Goal: Task Accomplishment & Management: Manage account settings

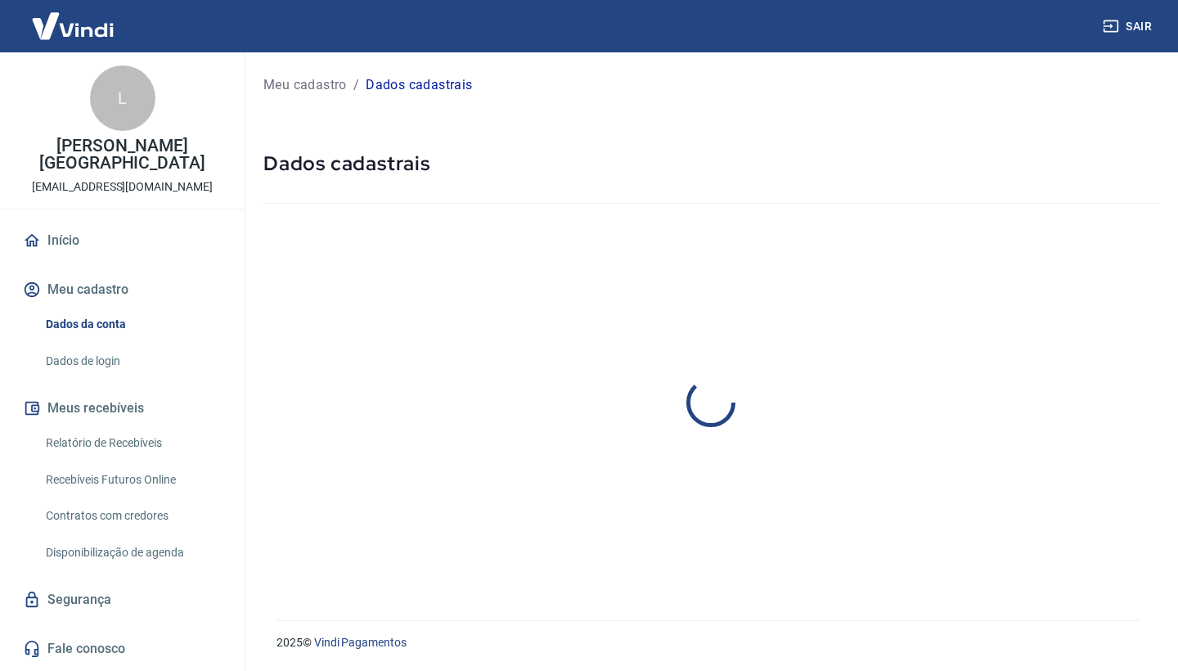
select select "SP"
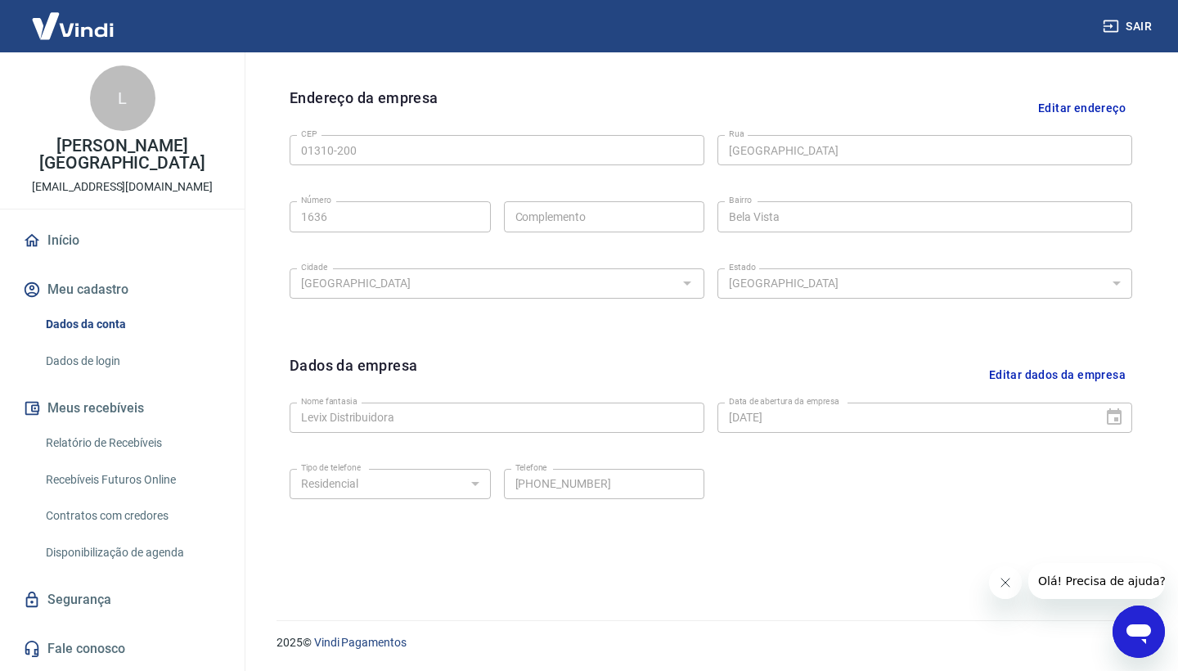
scroll to position [508, 0]
click at [125, 504] on link "Contratos com credores" at bounding box center [132, 516] width 186 height 34
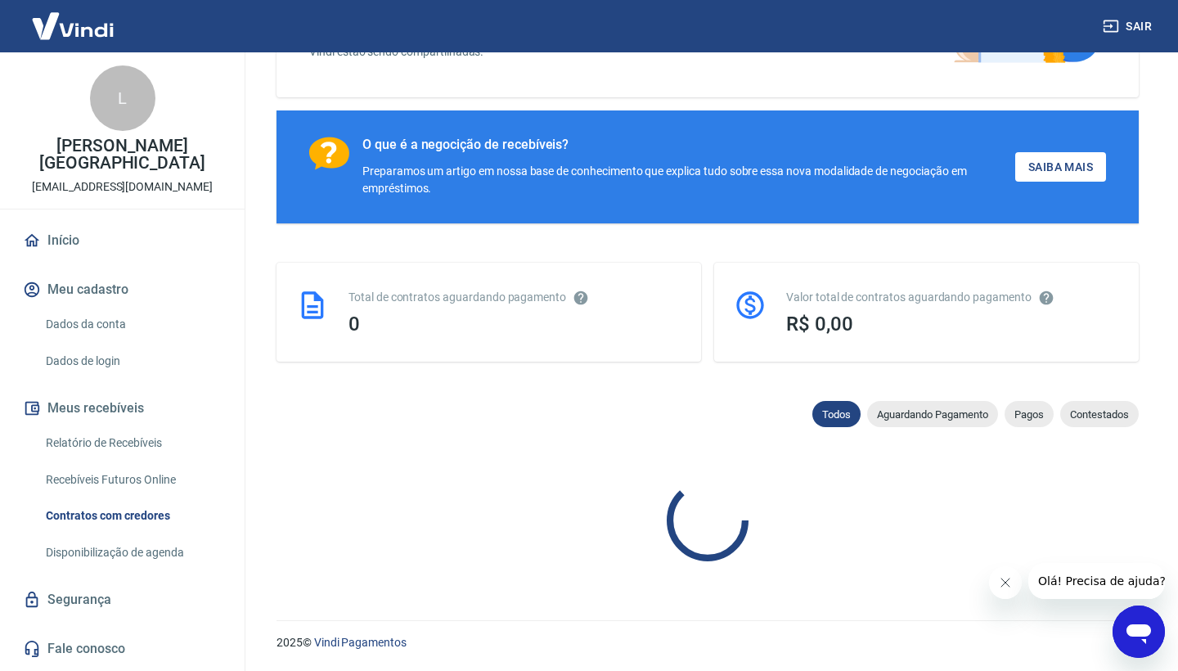
scroll to position [188, 0]
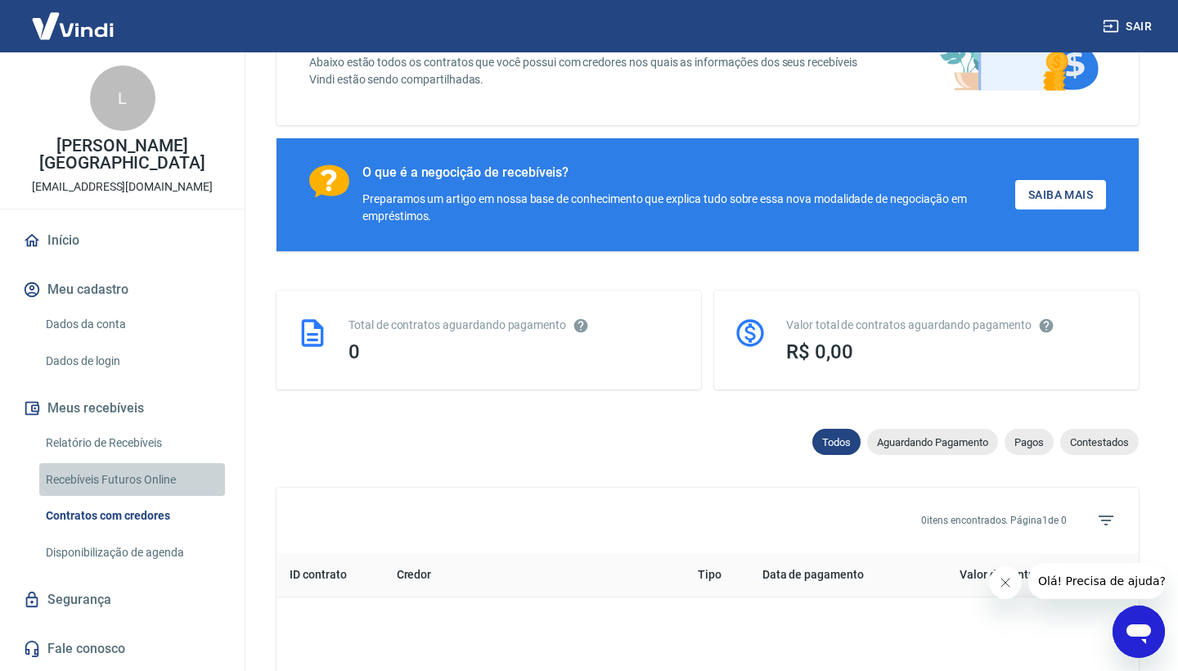
click at [127, 463] on link "Recebíveis Futuros Online" at bounding box center [132, 480] width 186 height 34
click at [186, 463] on link "Recebíveis Futuros Online" at bounding box center [132, 480] width 186 height 34
click at [1141, 635] on icon "Abrir janela de mensagens" at bounding box center [1139, 634] width 25 height 20
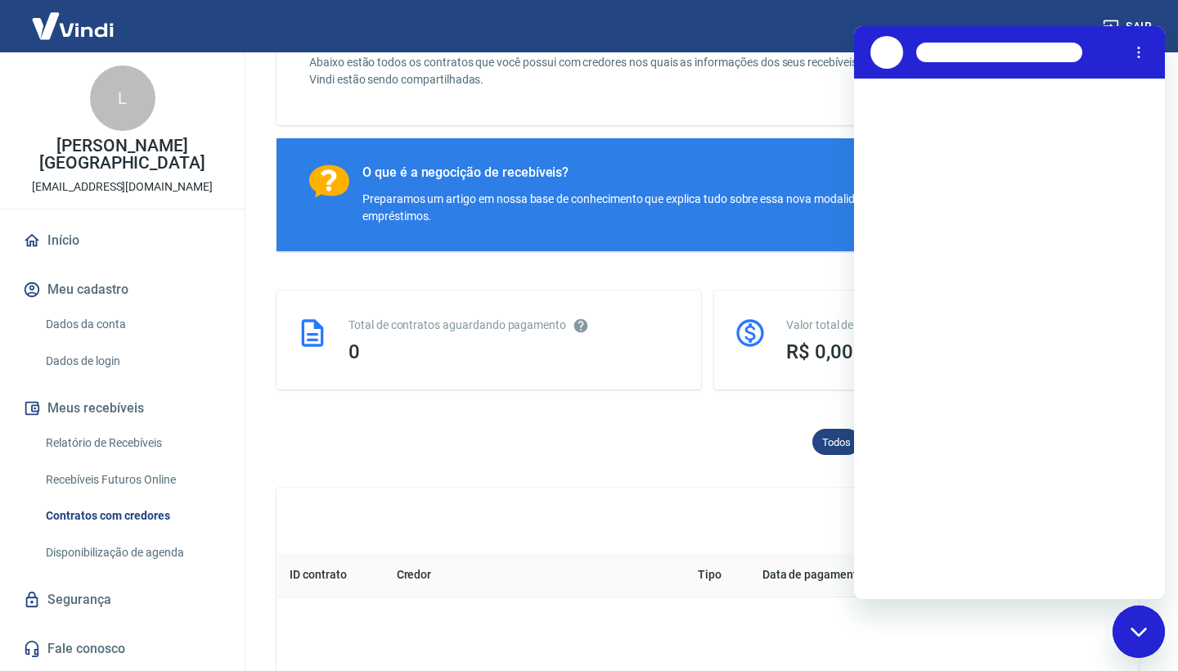
scroll to position [0, 0]
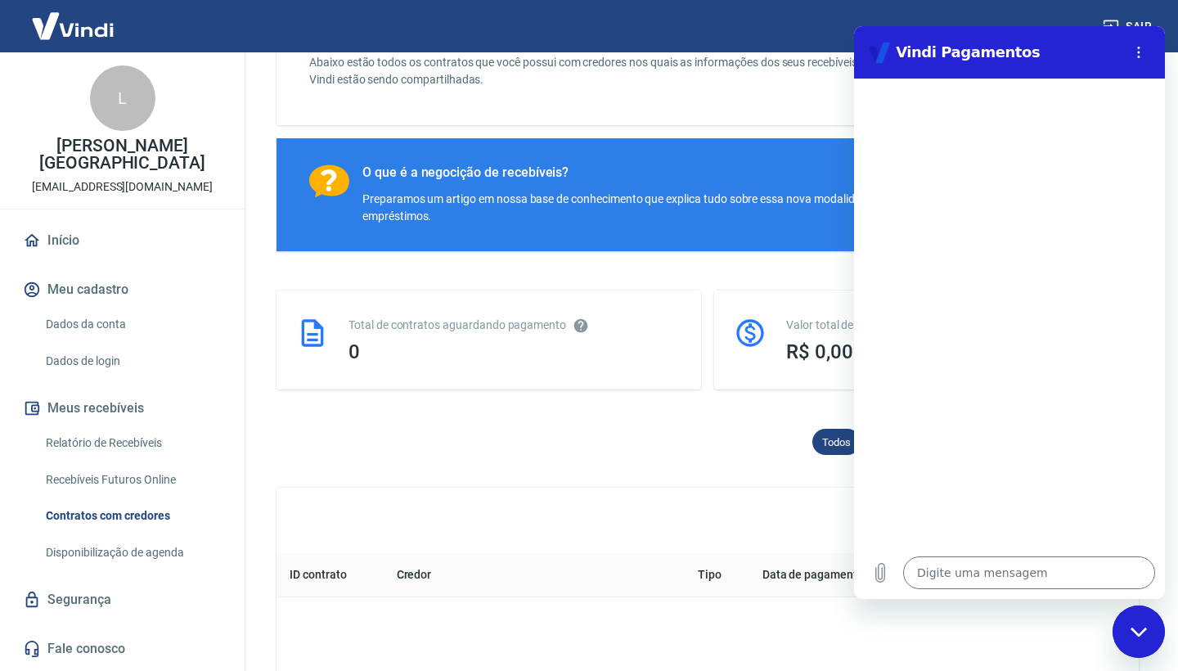
click at [1154, 627] on div "Fechar janela de mensagens" at bounding box center [1139, 631] width 49 height 49
type textarea "x"
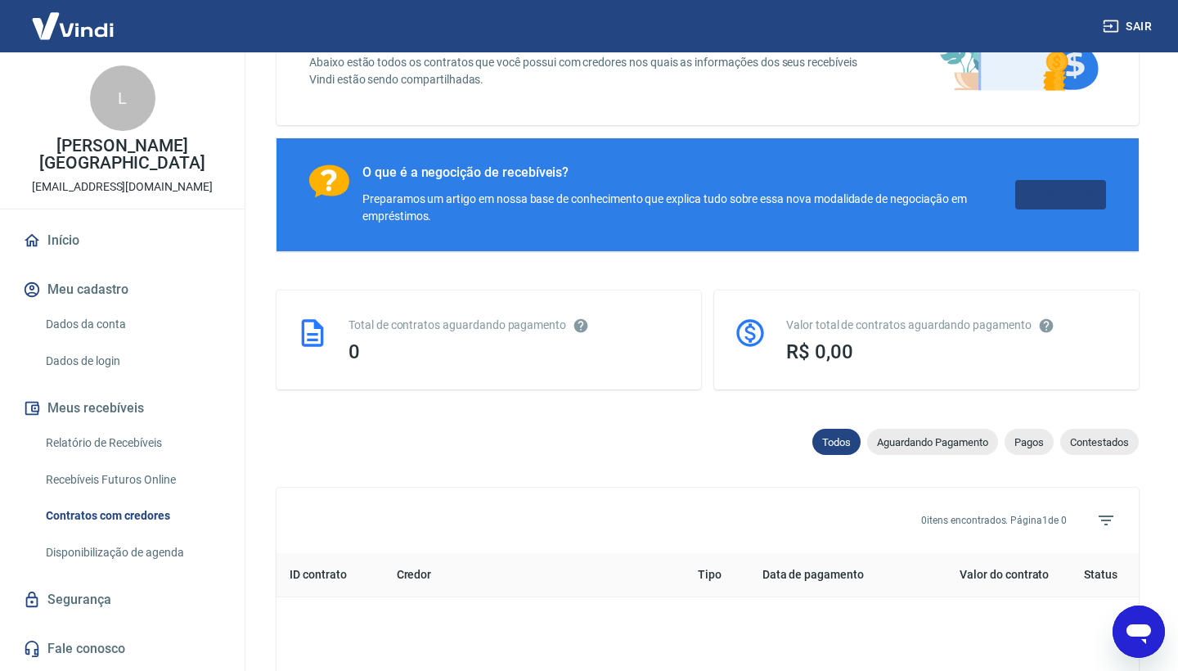
click at [1046, 199] on link "Saiba Mais" at bounding box center [1061, 195] width 91 height 30
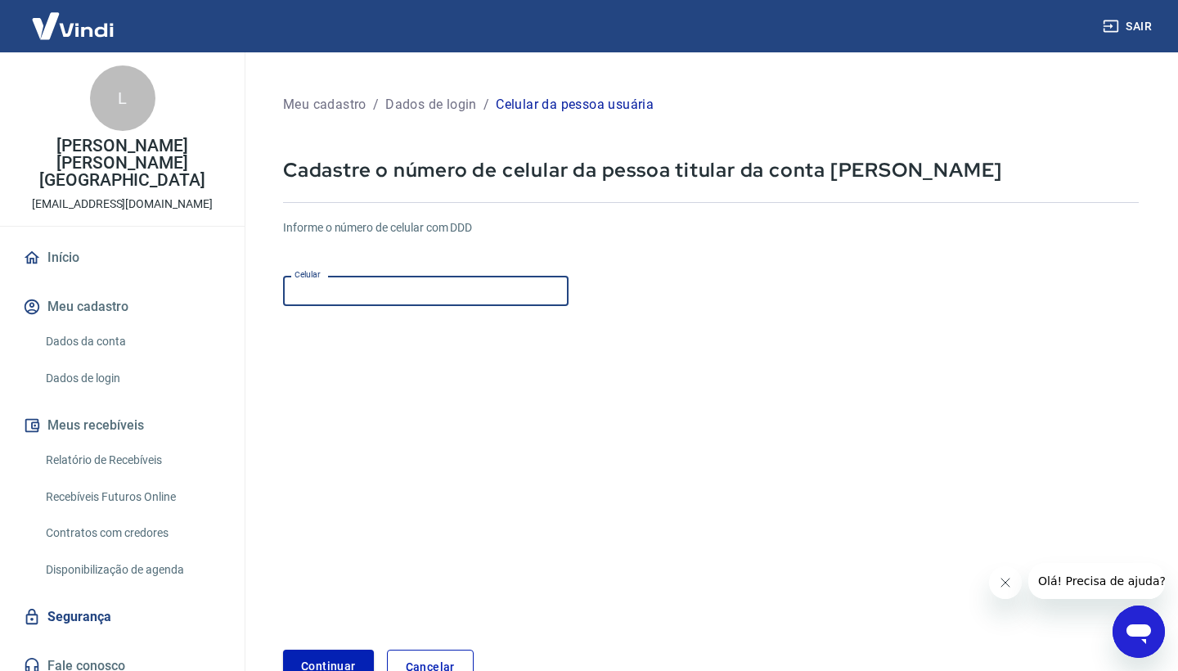
click at [454, 294] on input "Celular" at bounding box center [426, 291] width 286 height 30
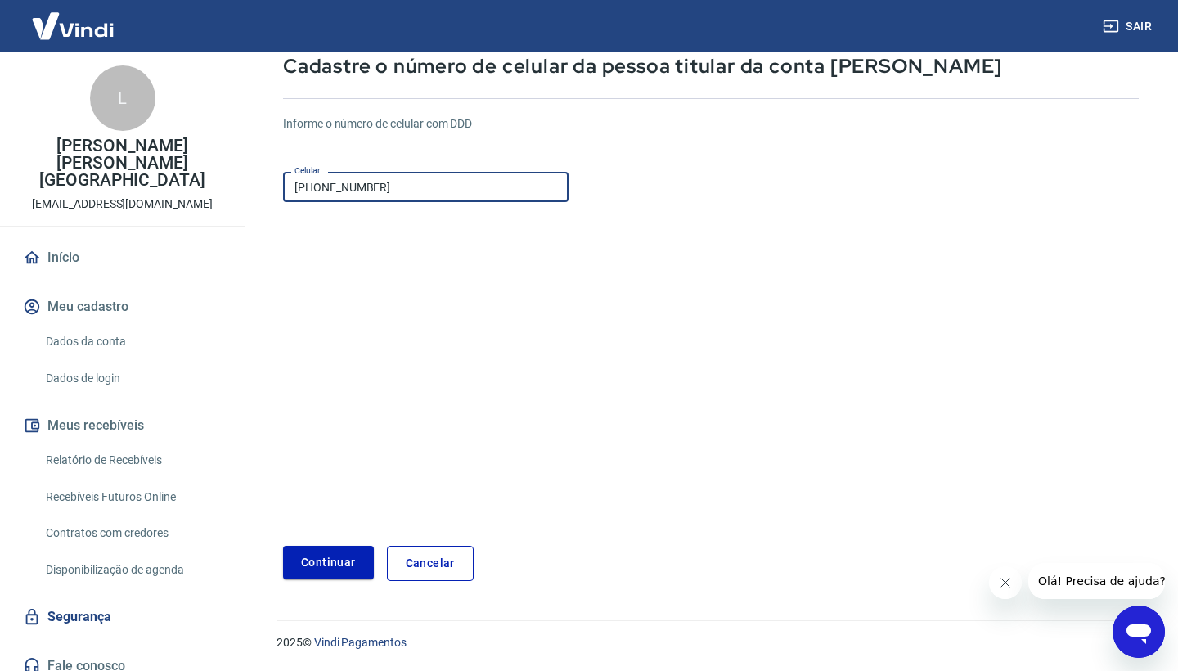
scroll to position [103, 0]
click at [324, 561] on button "Continuar" at bounding box center [328, 564] width 91 height 34
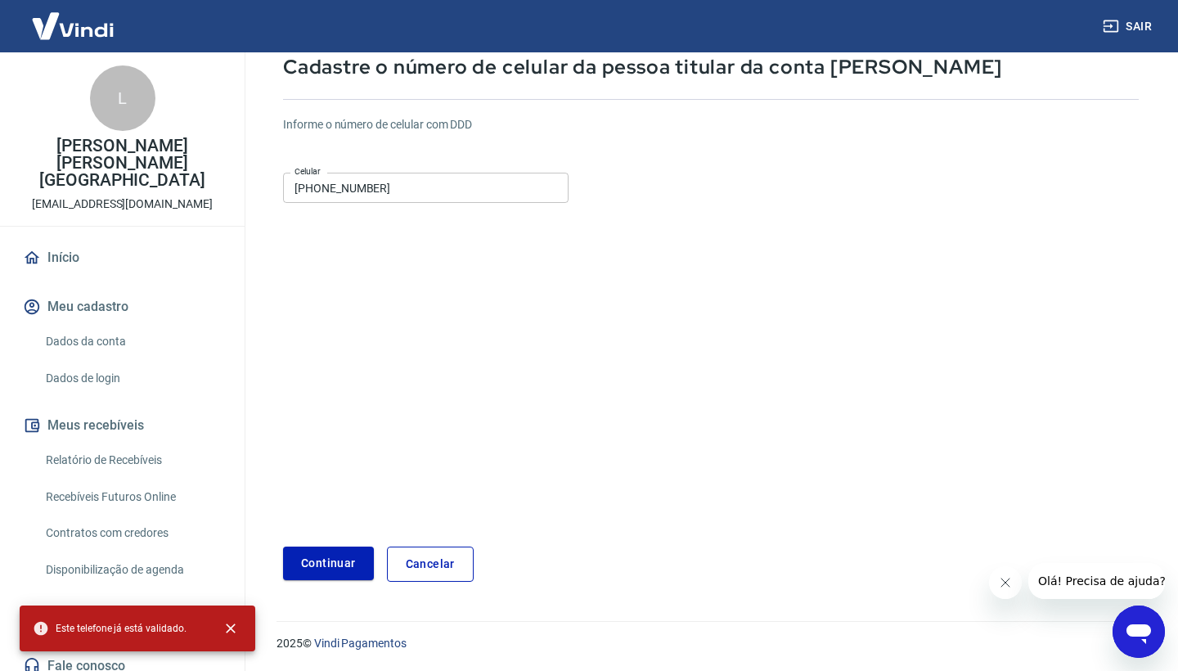
click at [361, 191] on input "[PHONE_NUMBER]" at bounding box center [426, 188] width 286 height 30
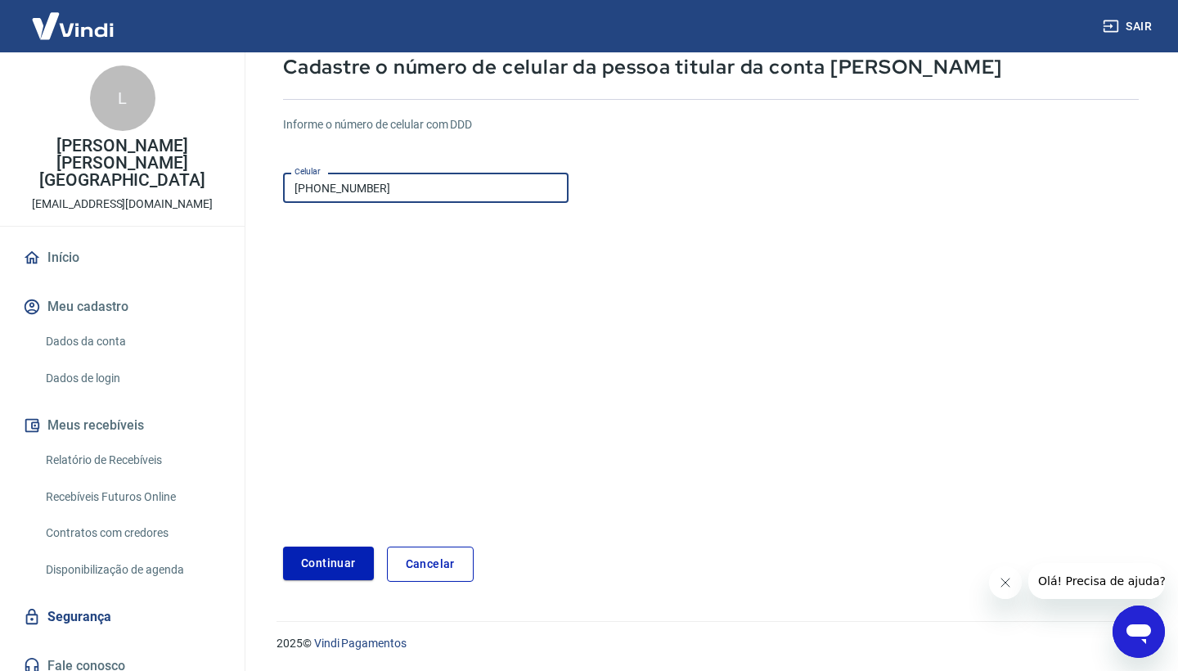
click at [361, 191] on input "[PHONE_NUMBER]" at bounding box center [426, 188] width 286 height 30
click at [339, 191] on input "[PHONE_NUMBER]" at bounding box center [426, 188] width 286 height 30
type input "[PHONE_NUMBER]"
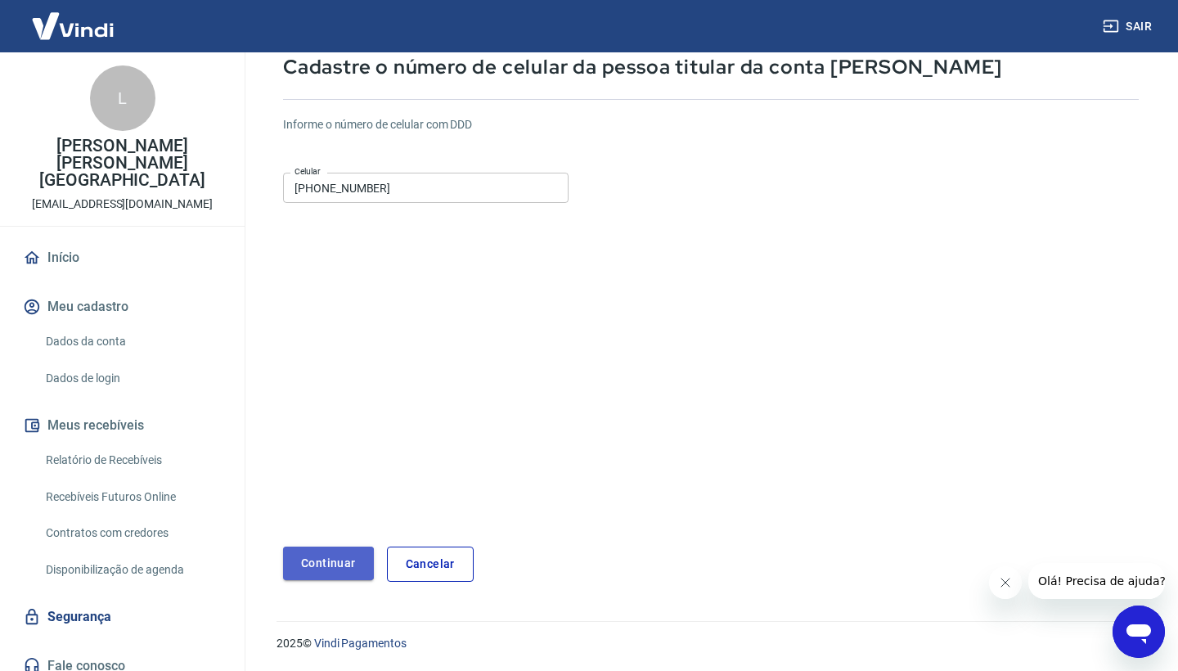
click at [318, 563] on button "Continuar" at bounding box center [328, 564] width 91 height 34
